Goal: Task Accomplishment & Management: Use online tool/utility

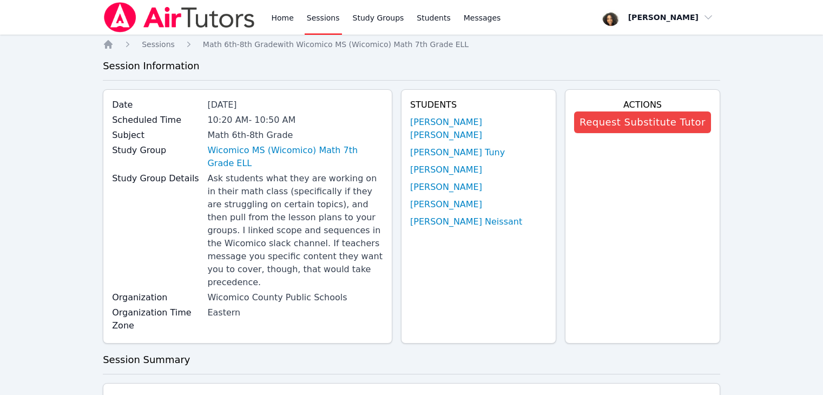
scroll to position [220, 0]
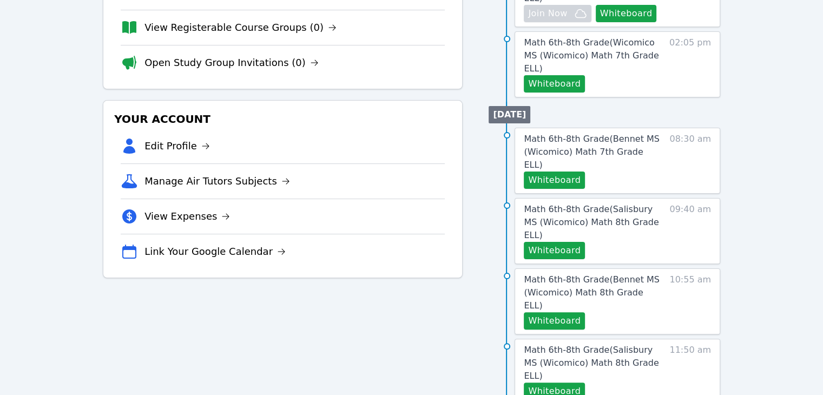
scroll to position [153, 0]
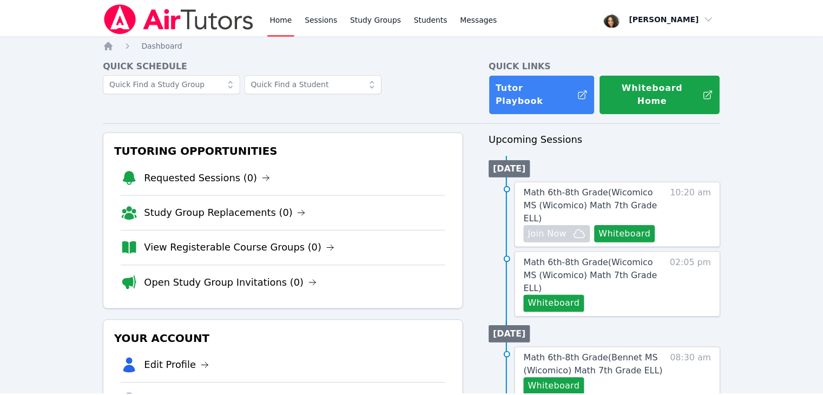
scroll to position [153, 0]
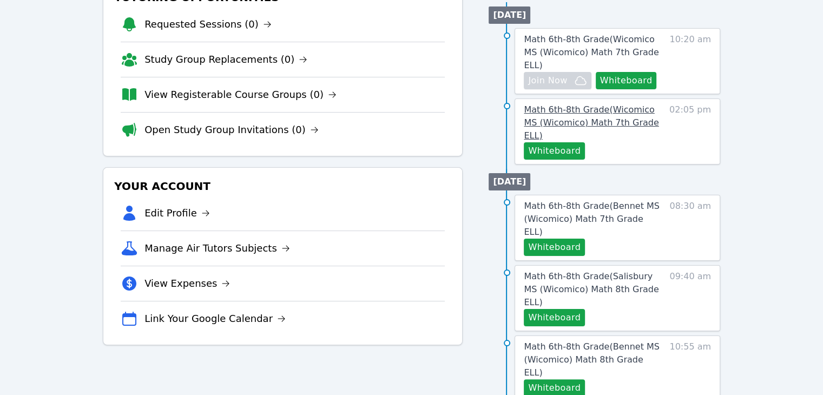
click at [628, 104] on span "Math 6th-8th Grade ( Wicomico MS (Wicomico) Math 7th Grade ELL )" at bounding box center [591, 122] width 135 height 36
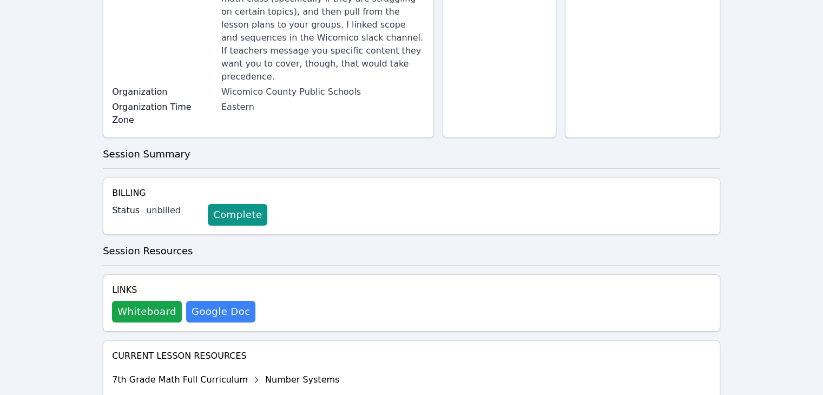
scroll to position [165, 0]
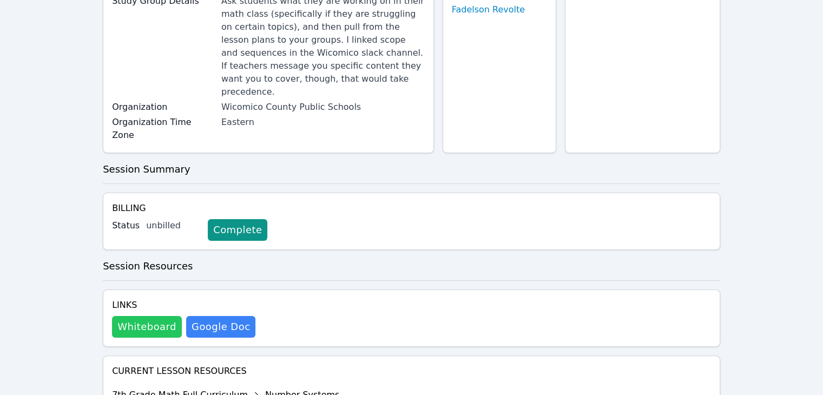
click at [132, 316] on button "Whiteboard" at bounding box center [147, 327] width 70 height 22
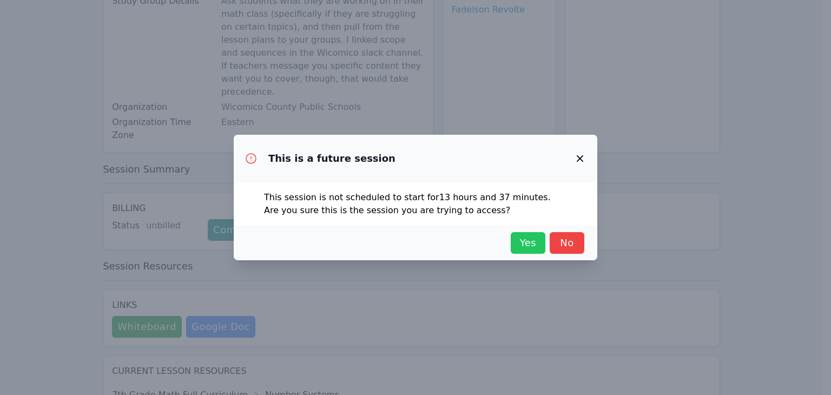
click at [513, 241] on button "Yes" at bounding box center [528, 243] width 35 height 22
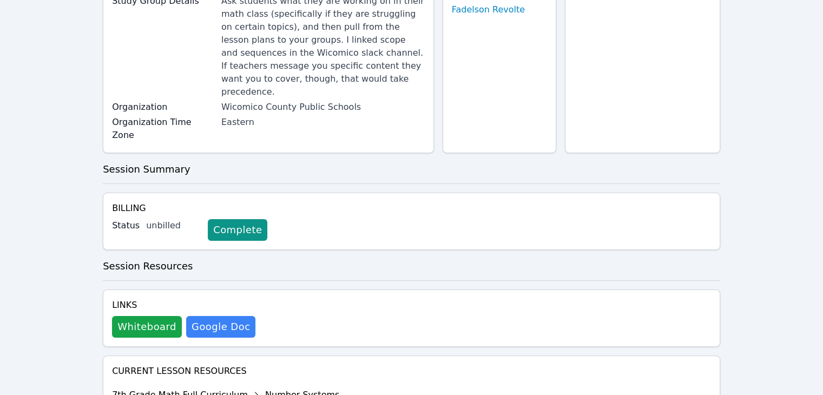
scroll to position [0, 0]
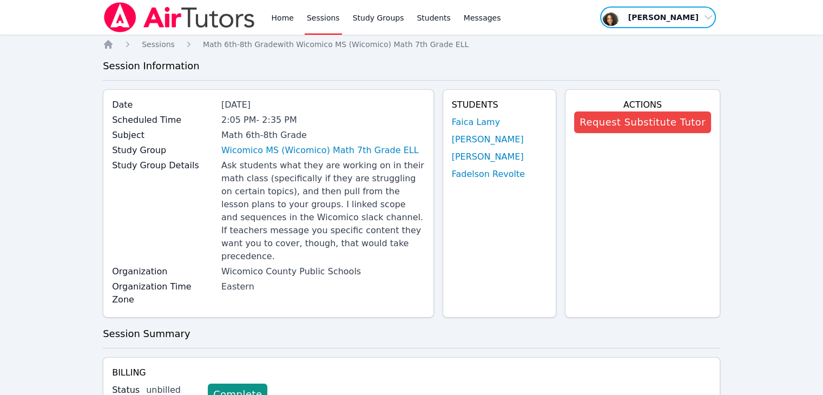
click at [687, 17] on span "button" at bounding box center [658, 17] width 118 height 24
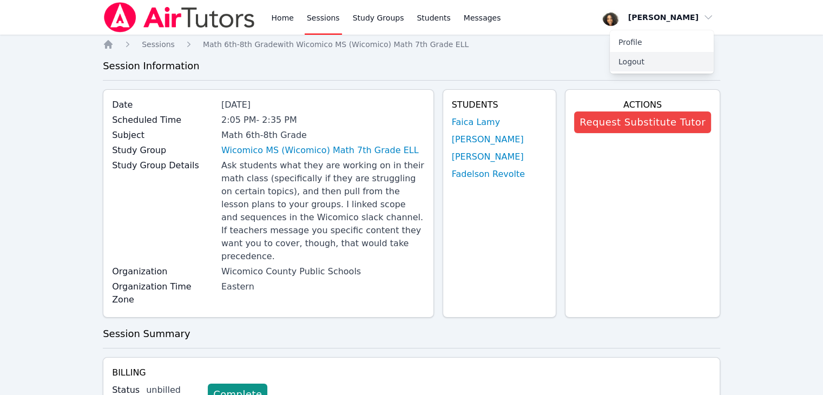
click at [667, 60] on button "Logout" at bounding box center [662, 61] width 104 height 19
